Goal: Transaction & Acquisition: Subscribe to service/newsletter

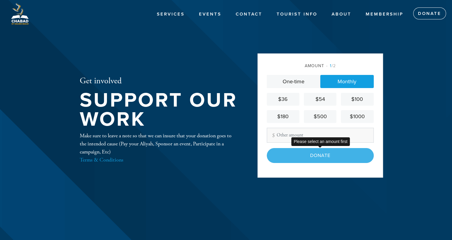
click at [320, 155] on div "Donate" at bounding box center [320, 155] width 107 height 15
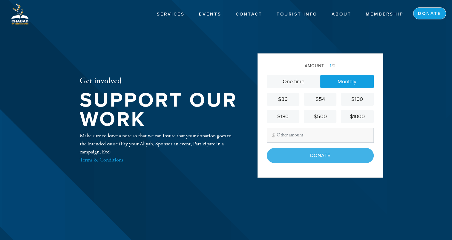
click at [424, 14] on link "Donate" at bounding box center [429, 13] width 33 height 12
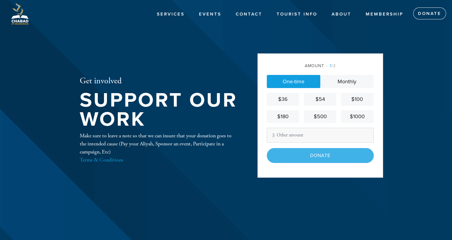
click at [344, 83] on link "Monthly" at bounding box center [346, 81] width 53 height 13
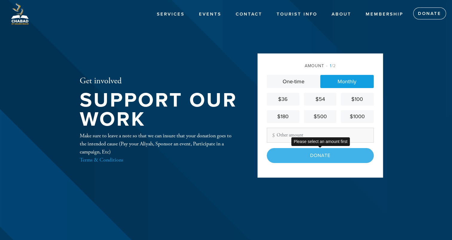
click at [314, 159] on div "Donate" at bounding box center [320, 155] width 107 height 15
click at [316, 156] on div "Donate" at bounding box center [320, 155] width 107 height 15
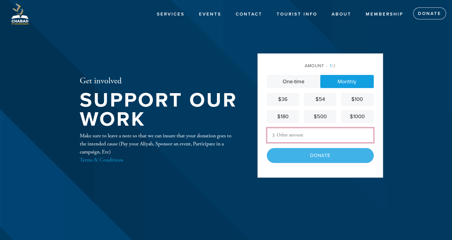
click at [290, 137] on input "Other Amount" at bounding box center [320, 135] width 107 height 15
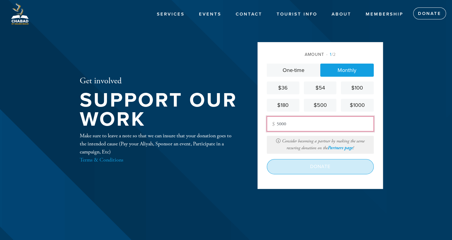
type input "5000"
click at [306, 169] on input "Donate" at bounding box center [320, 166] width 107 height 15
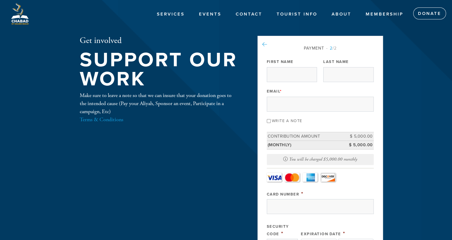
click at [265, 43] on icon at bounding box center [264, 44] width 5 height 5
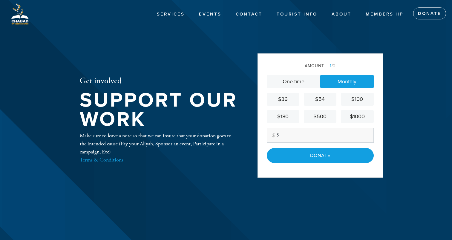
click at [327, 118] on div "$500" at bounding box center [320, 117] width 28 height 8
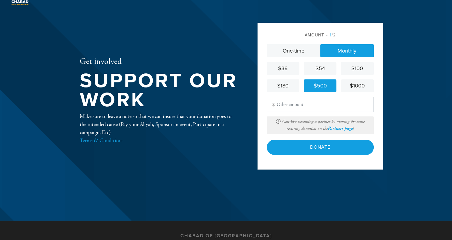
scroll to position [30, 0]
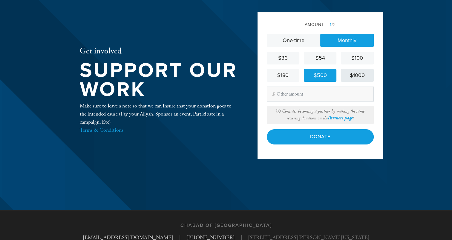
click at [347, 81] on link "$1000" at bounding box center [357, 75] width 33 height 13
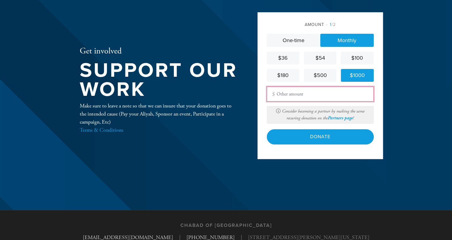
click at [316, 98] on input "Other Amount" at bounding box center [320, 94] width 107 height 15
click at [270, 25] on div "Amount 1 /2" at bounding box center [320, 24] width 107 height 6
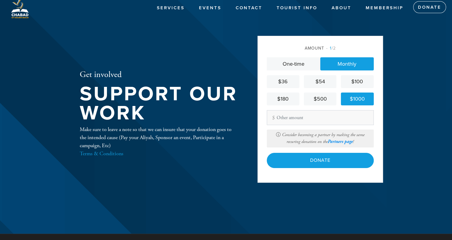
scroll to position [0, 0]
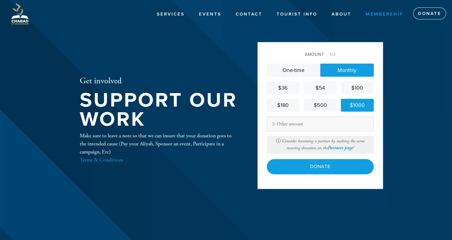
click at [390, 13] on link "Membership" at bounding box center [384, 14] width 47 height 11
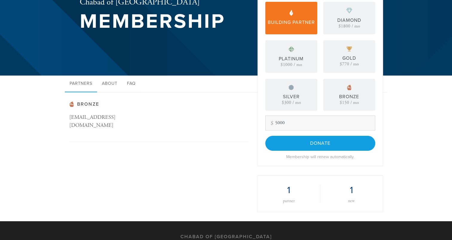
scroll to position [85, 0]
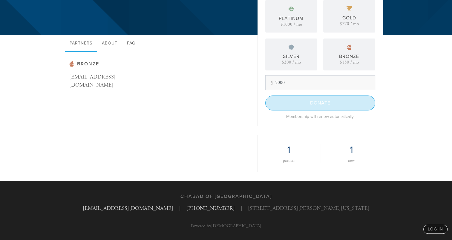
type input "5000"
click at [326, 104] on input "Donate" at bounding box center [320, 103] width 110 height 15
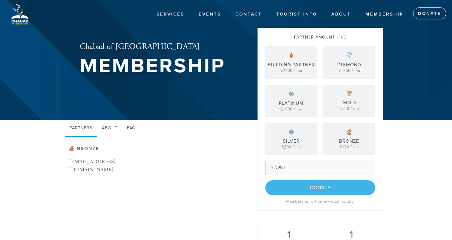
click at [289, 165] on input "5000" at bounding box center [320, 167] width 110 height 15
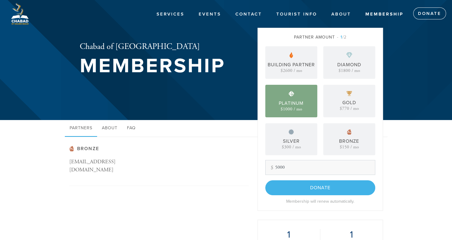
click at [285, 109] on div "$1000 / mo" at bounding box center [290, 109] width 21 height 4
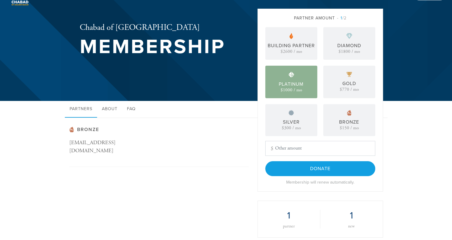
scroll to position [30, 0]
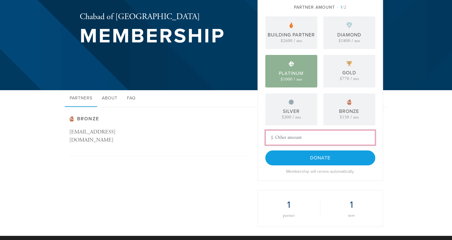
click at [285, 137] on input "Other Amount" at bounding box center [320, 137] width 110 height 15
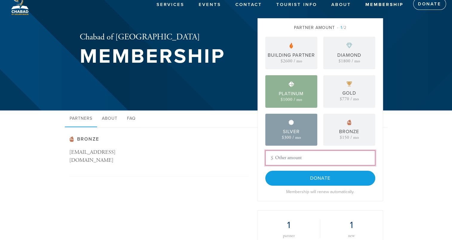
scroll to position [0, 0]
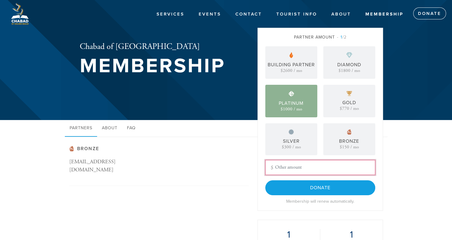
click at [292, 166] on input "Other Amount" at bounding box center [320, 167] width 110 height 15
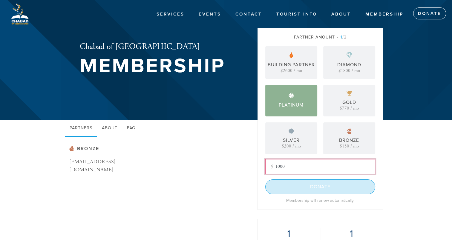
type input "1000"
click at [305, 185] on input "Donate" at bounding box center [320, 186] width 110 height 15
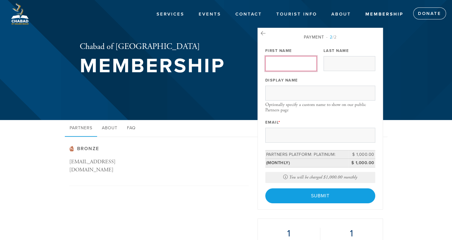
click at [280, 62] on input "First Name" at bounding box center [291, 63] width 52 height 15
type input "[PERSON_NAME]"
type input "ATTALI"
type input "davidattali@me.com"
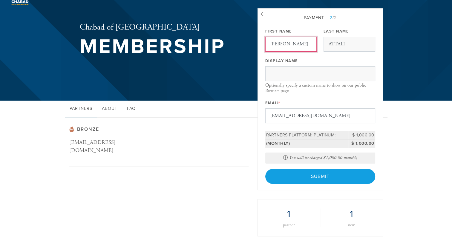
scroll to position [30, 0]
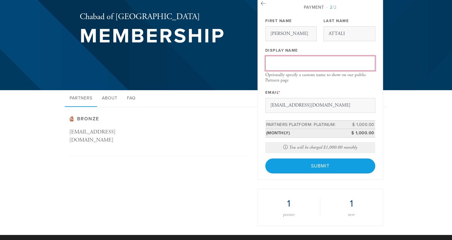
click at [288, 62] on input "Display Name" at bounding box center [320, 63] width 110 height 15
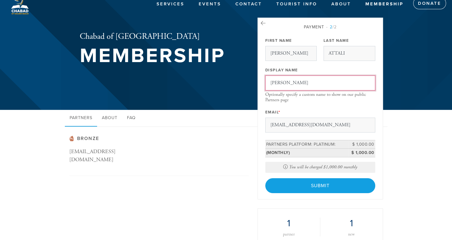
scroll to position [0, 0]
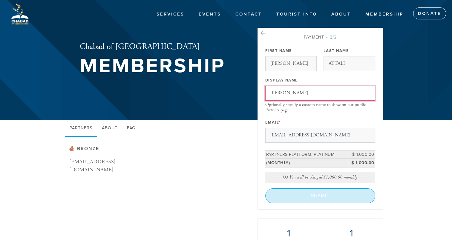
type input "david attali"
click at [324, 195] on input "Submit" at bounding box center [320, 195] width 110 height 15
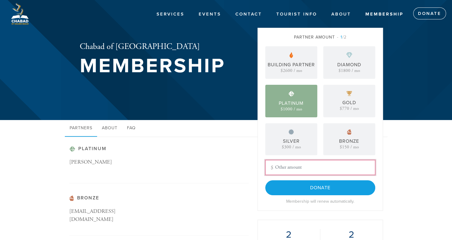
click at [302, 166] on input "Other Amount" at bounding box center [320, 167] width 110 height 15
click at [225, 149] on h3 "Platinum" at bounding box center [158, 149] width 179 height 6
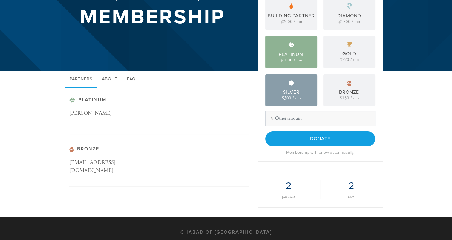
scroll to position [60, 0]
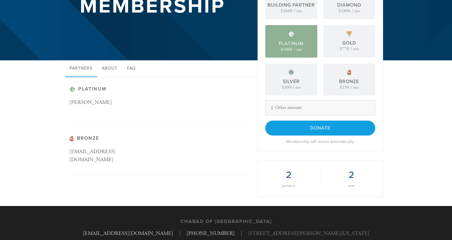
click at [297, 116] on div "Partner Amount 1 /2 Building Partner $2600 / mo Diamond $1800 / mo Platinum $10…" at bounding box center [320, 59] width 110 height 170
click at [297, 108] on input "Other Amount" at bounding box center [320, 107] width 110 height 15
type input "1000"
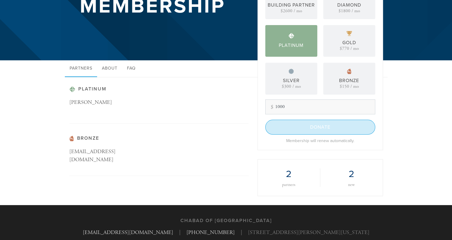
click at [312, 130] on input "Donate" at bounding box center [320, 127] width 110 height 15
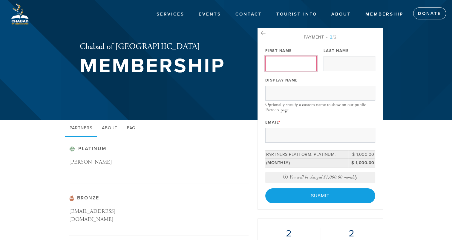
click at [293, 66] on input "First Name" at bounding box center [291, 63] width 52 height 15
type input "[PERSON_NAME]"
type input "ATTALI"
type input "david attali"
type input "[EMAIL_ADDRESS][DOMAIN_NAME]"
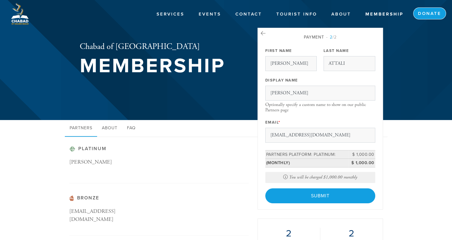
click at [421, 12] on link "Donate" at bounding box center [429, 13] width 33 height 12
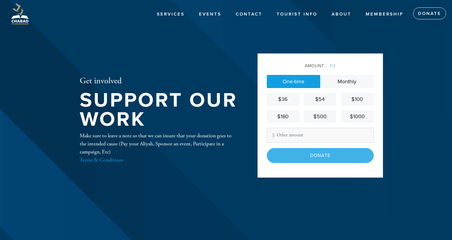
click at [351, 80] on link "Monthly" at bounding box center [346, 81] width 53 height 13
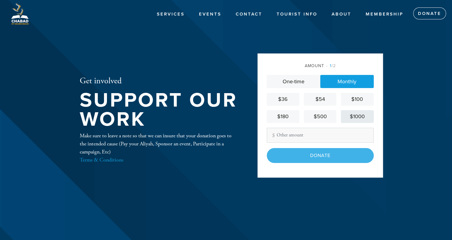
click at [353, 117] on div "$1000" at bounding box center [357, 117] width 28 height 8
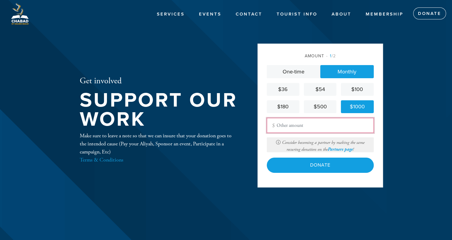
click at [312, 128] on input "Other Amount" at bounding box center [320, 125] width 107 height 15
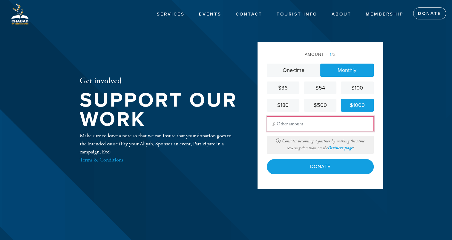
type input "1000"
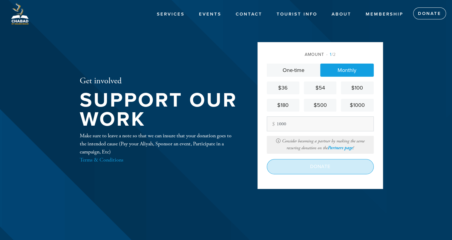
click at [306, 165] on input "Donate" at bounding box center [320, 166] width 107 height 15
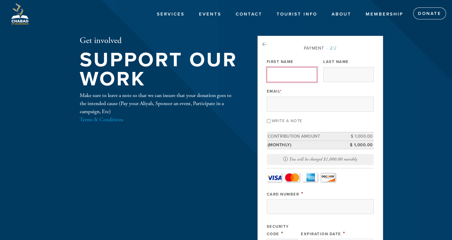
click at [284, 72] on input "First Name" at bounding box center [292, 74] width 50 height 15
type input "[PERSON_NAME]"
type input "ATTALI"
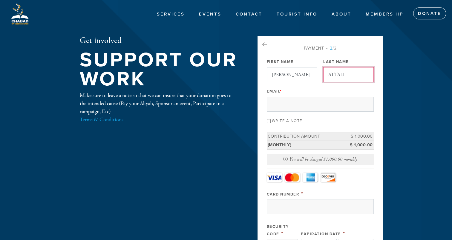
type input "[EMAIL_ADDRESS][DOMAIN_NAME]"
type input "[PERSON_NAME]"
type input "ATTALI"
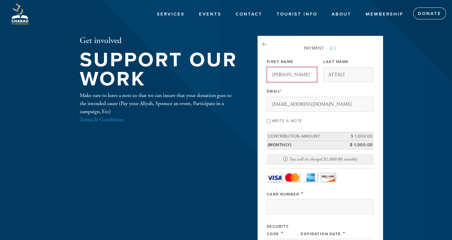
scroll to position [293, 0]
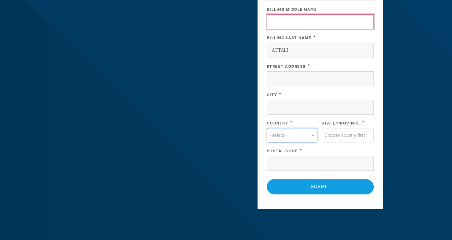
click at [294, 23] on input "Billing Middle Name" at bounding box center [320, 21] width 107 height 15
type input "moche raphael"
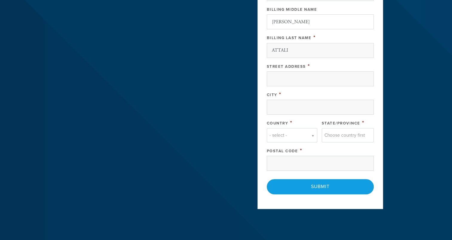
type input "[STREET_ADDRESS]"
type input "AVENTURA"
type input "France"
type input "75116"
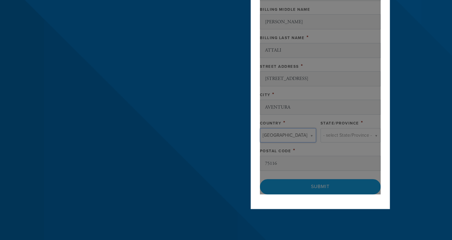
type input "France"
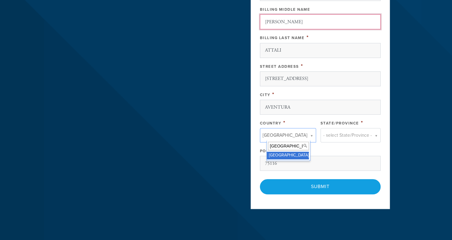
drag, startPoint x: 302, startPoint y: 24, endPoint x: 270, endPoint y: 30, distance: 32.6
click at [270, 30] on div "Billing First Name * DAVID Billing Middle Name moche raphael Billing Last Name …" at bounding box center [320, 74] width 121 height 194
click at [299, 123] on div "Country *" at bounding box center [288, 122] width 56 height 7
click at [298, 144] on input "France" at bounding box center [288, 146] width 41 height 9
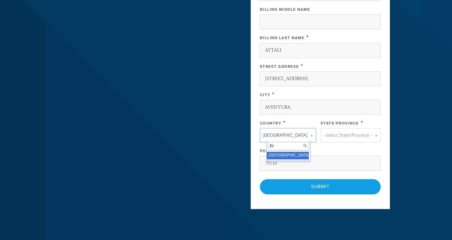
type input "F"
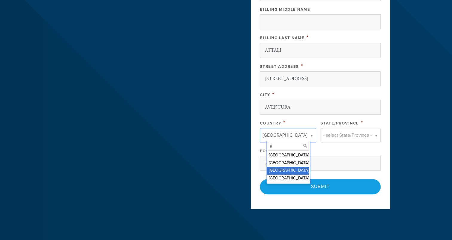
type input "u"
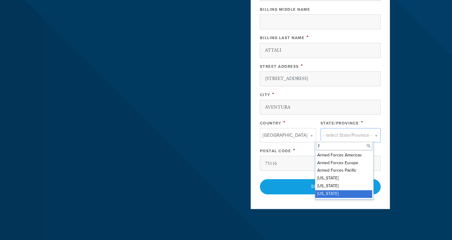
type input "f"
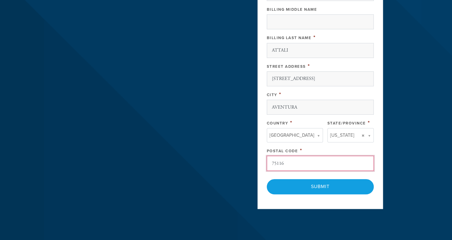
drag, startPoint x: 308, startPoint y: 161, endPoint x: 248, endPoint y: 170, distance: 60.7
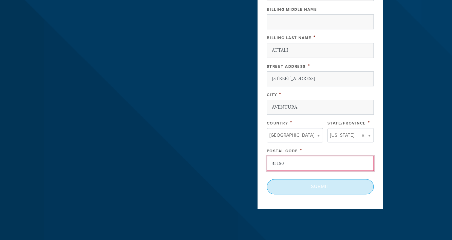
type input "33180"
click at [334, 179] on input "Submit" at bounding box center [320, 186] width 107 height 15
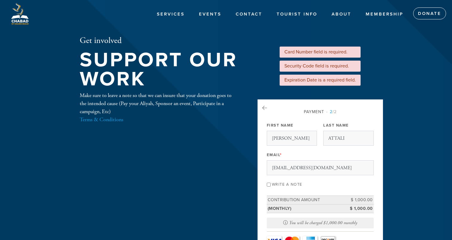
scroll to position [119, 0]
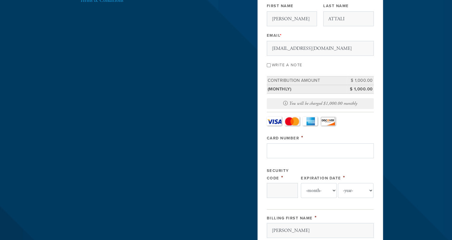
type input "4400664482115657"
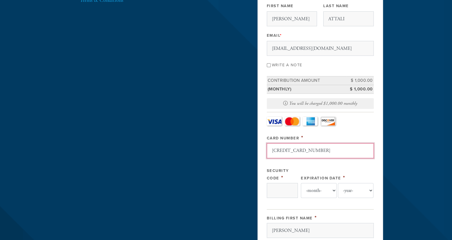
type input "075"
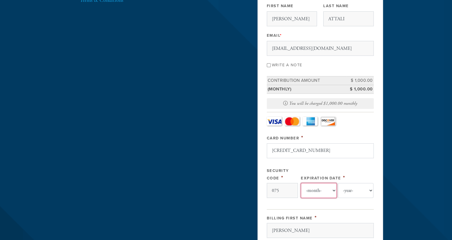
select select "9"
select select "2028"
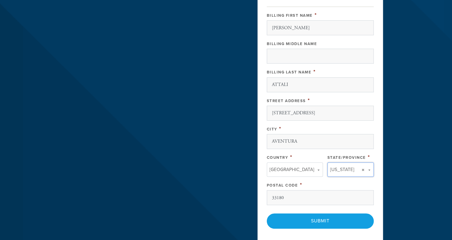
scroll to position [327, 0]
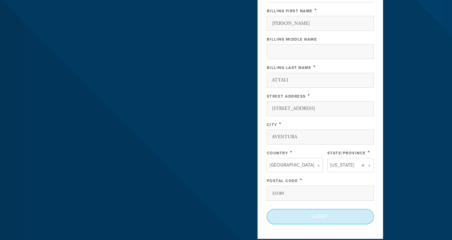
click at [316, 218] on input "Submit" at bounding box center [320, 216] width 107 height 15
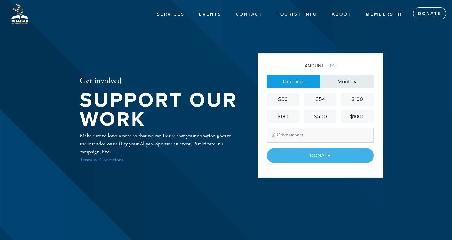
click at [334, 78] on link "Monthly" at bounding box center [346, 81] width 53 height 13
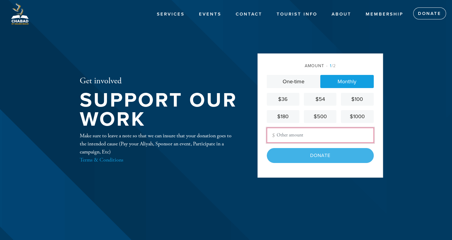
click at [303, 134] on input "Other Amount" at bounding box center [320, 135] width 107 height 15
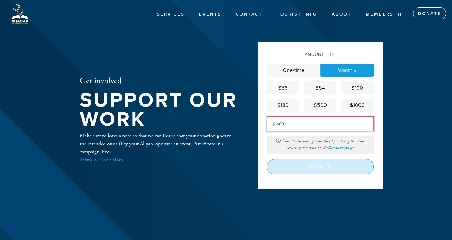
type input "600"
click at [312, 166] on input "Donate" at bounding box center [320, 166] width 107 height 15
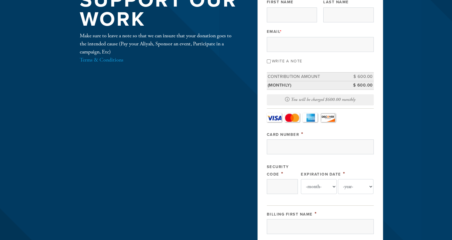
scroll to position [30, 0]
